Goal: Use online tool/utility

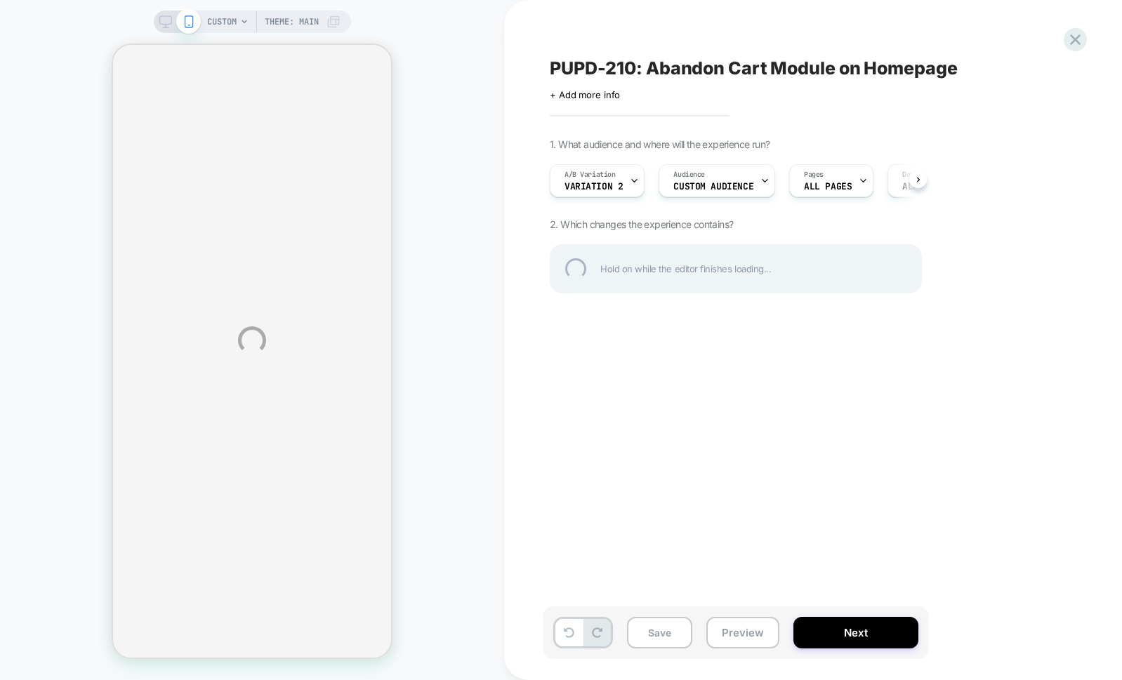
click at [739, 513] on div "CUSTOM Theme: MAIN PUPD-210: Abandon Cart Module on Homepage Click to edit expe…" at bounding box center [561, 340] width 1122 height 680
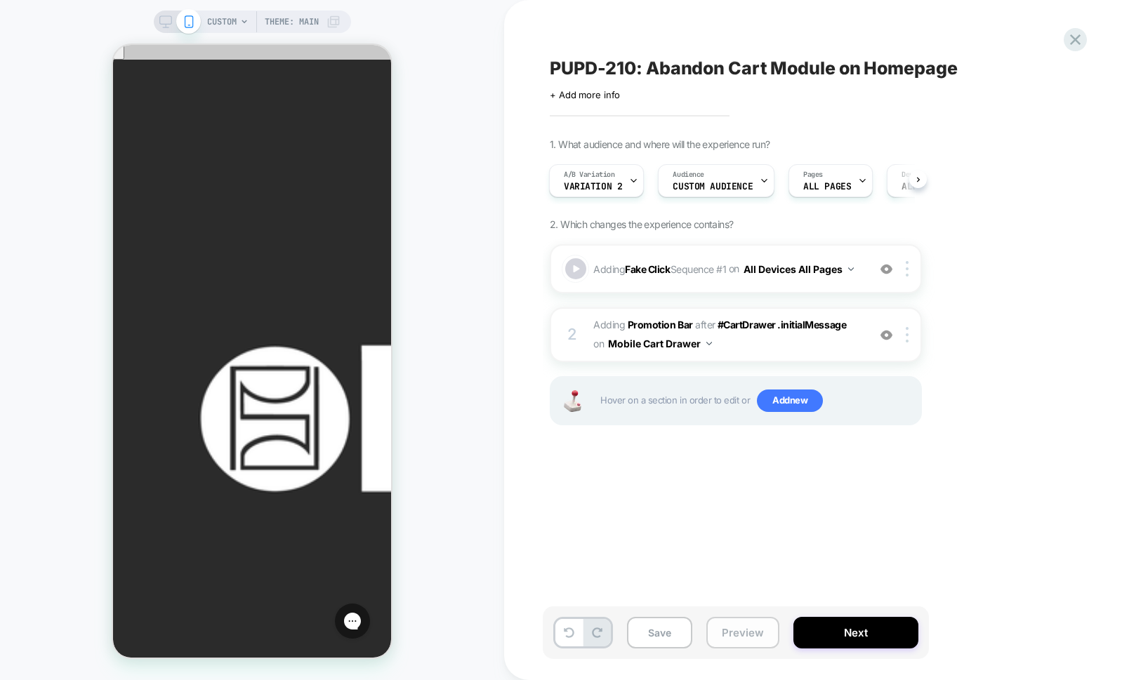
click at [755, 640] on button "Preview" at bounding box center [742, 633] width 73 height 32
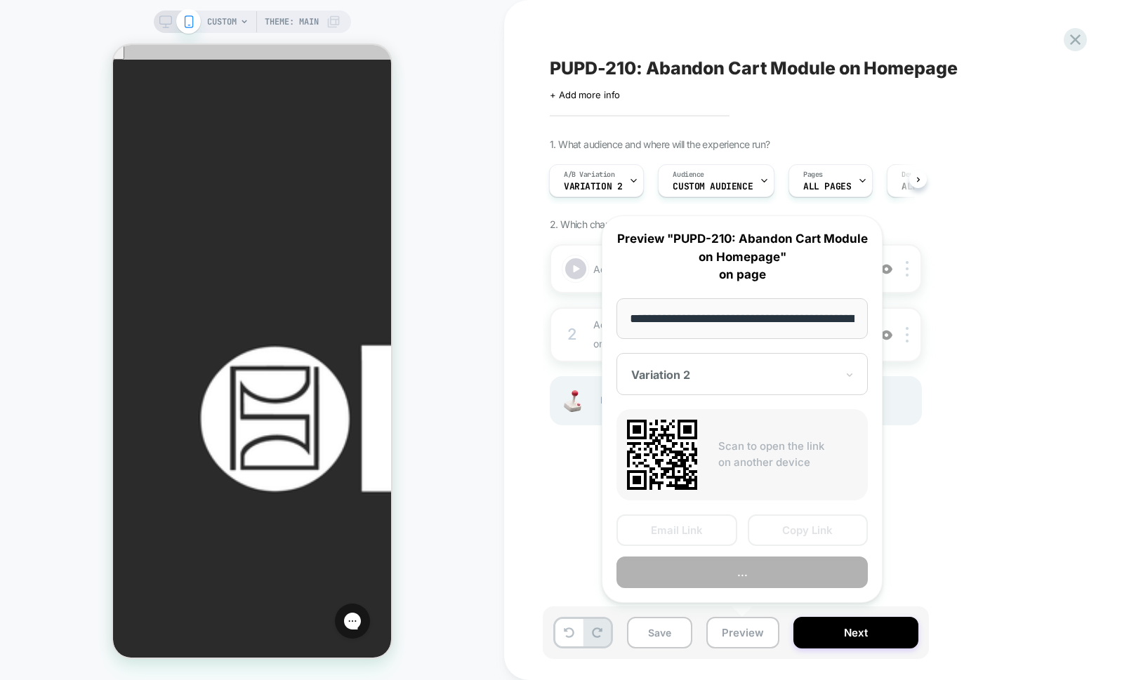
scroll to position [0, 1434]
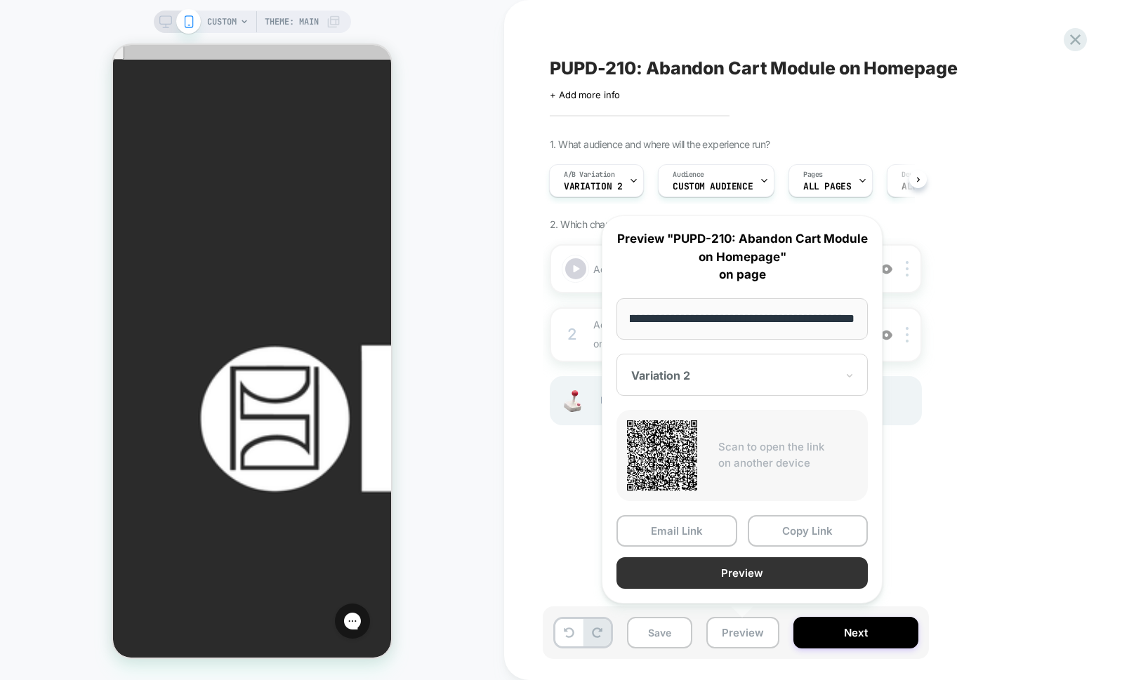
click at [740, 567] on button "Preview" at bounding box center [741, 573] width 251 height 32
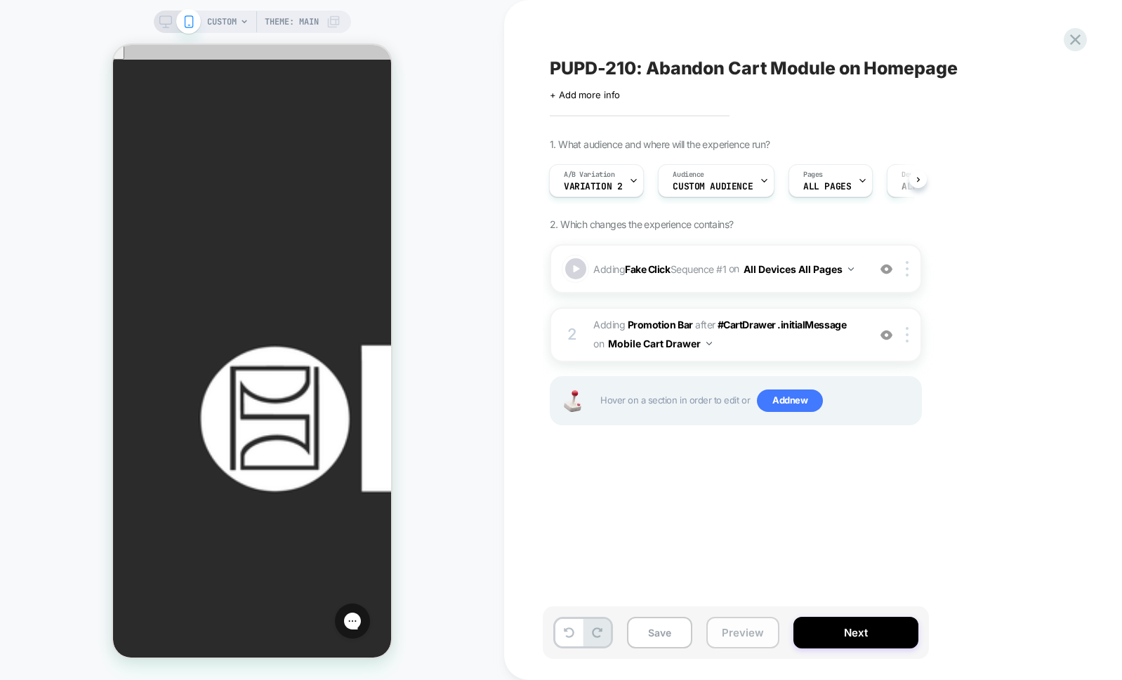
click at [765, 627] on button "Preview" at bounding box center [742, 633] width 73 height 32
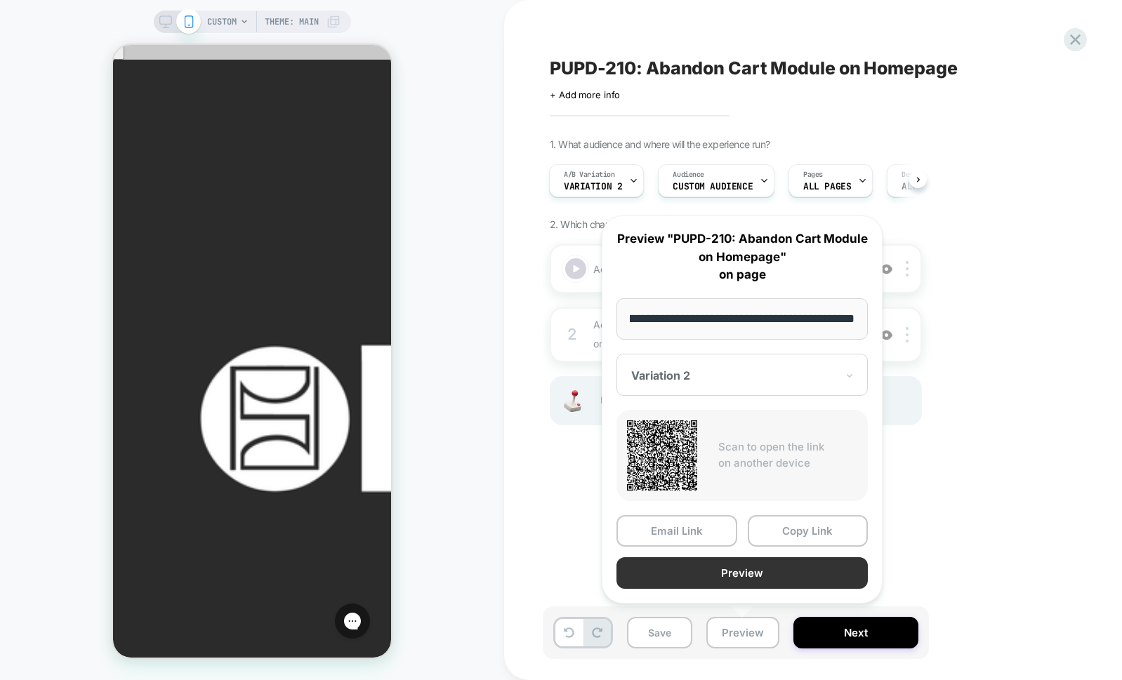
click at [791, 574] on button "Preview" at bounding box center [741, 573] width 251 height 32
